Goal: Task Accomplishment & Management: Use online tool/utility

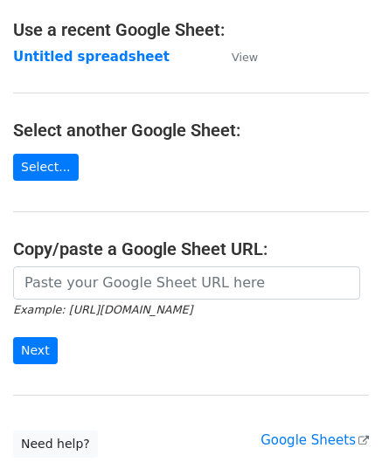
scroll to position [142, 0]
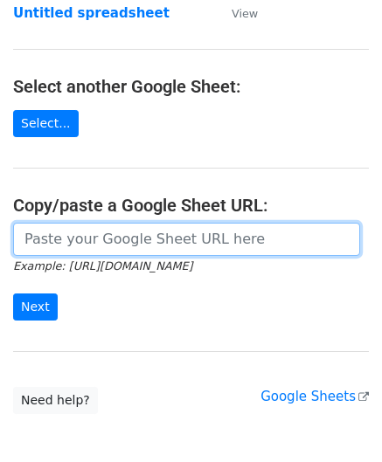
click at [78, 232] on input "url" at bounding box center [186, 239] width 347 height 33
paste input "[URL][DOMAIN_NAME]"
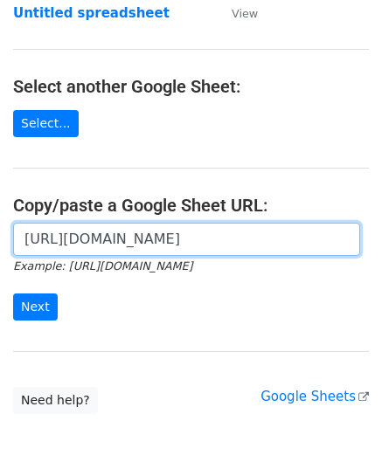
scroll to position [0, 391]
type input "[URL][DOMAIN_NAME]"
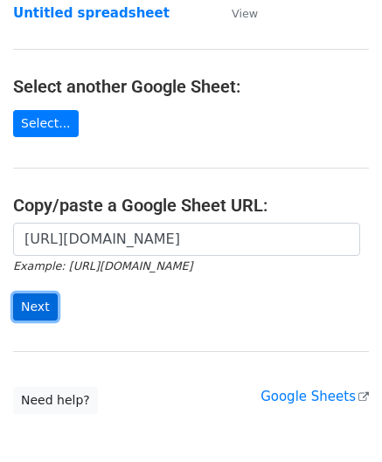
click at [35, 300] on input "Next" at bounding box center [35, 307] width 45 height 27
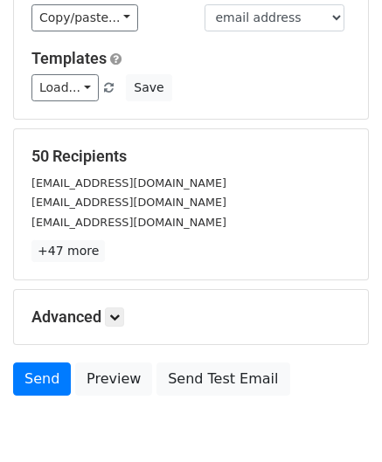
scroll to position [213, 0]
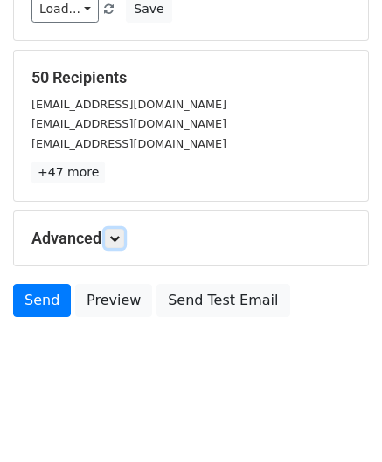
click at [117, 229] on link at bounding box center [114, 238] width 19 height 19
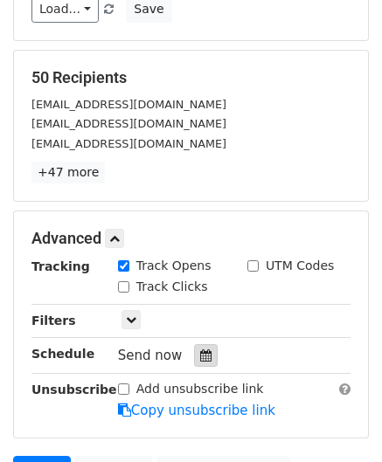
click at [200, 350] on icon at bounding box center [205, 356] width 11 height 12
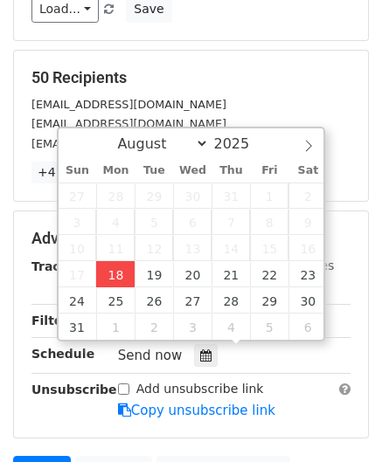
type input "2025-08-18 12:00"
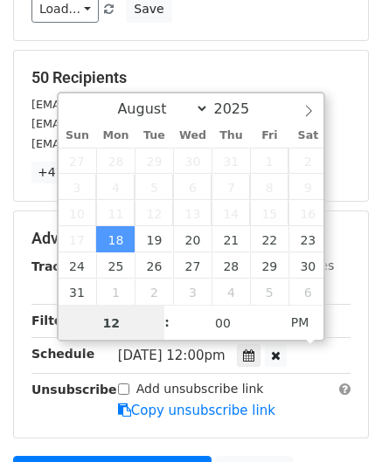
paste input "Hour"
type input "2"
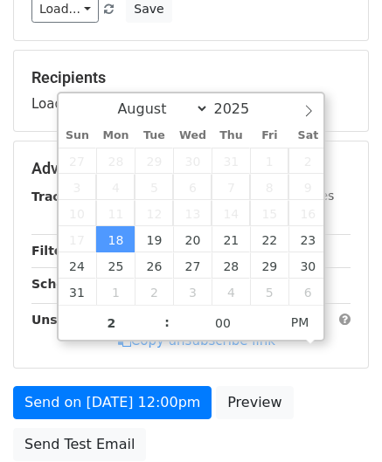
type input "2025-08-18 14:00"
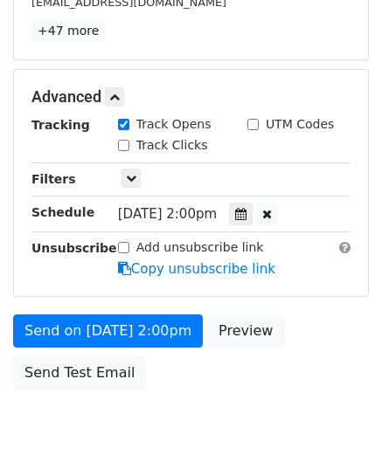
scroll to position [425, 0]
